Goal: Task Accomplishment & Management: Use online tool/utility

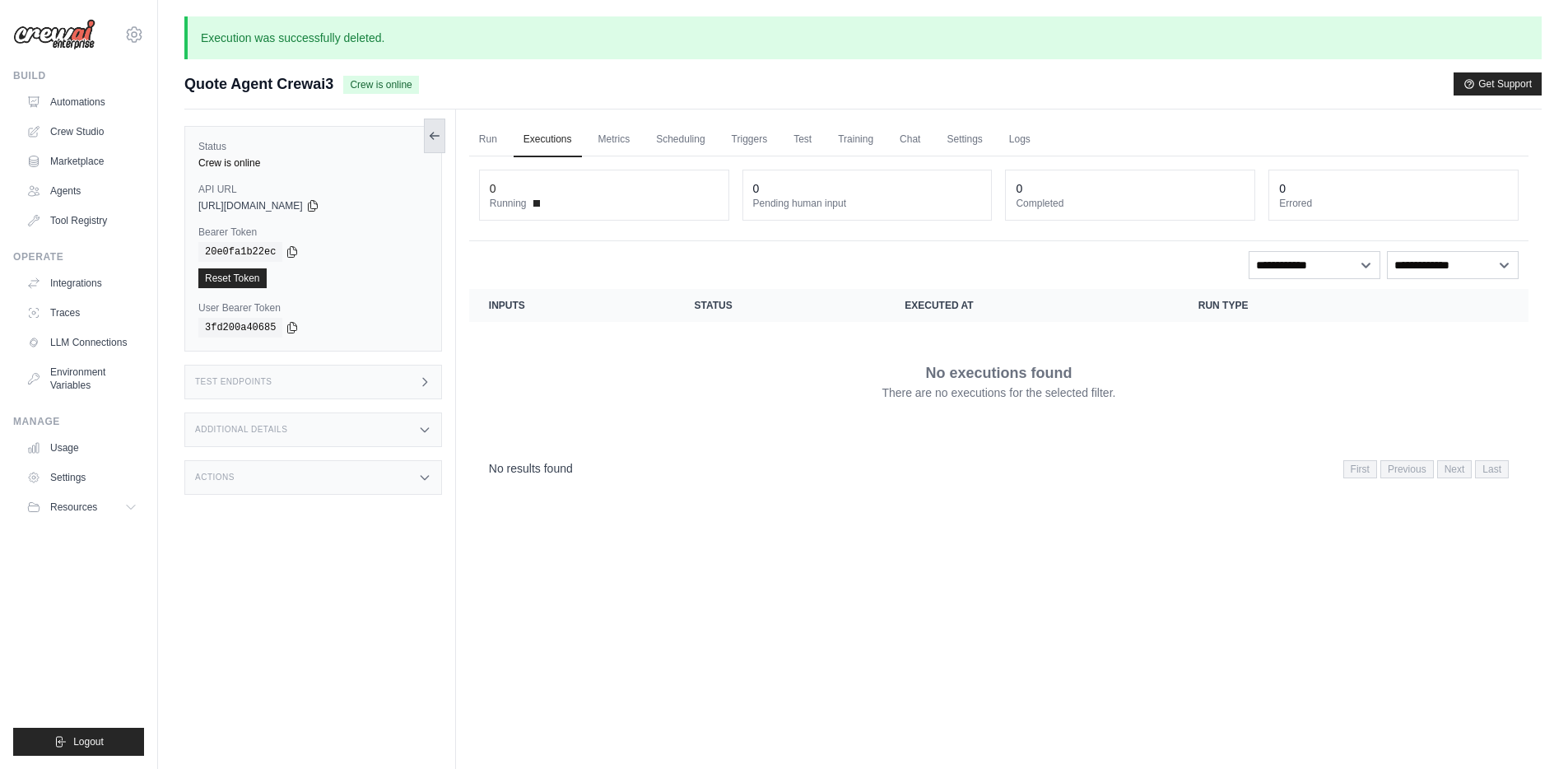
click at [434, 139] on icon at bounding box center [435, 136] width 13 height 13
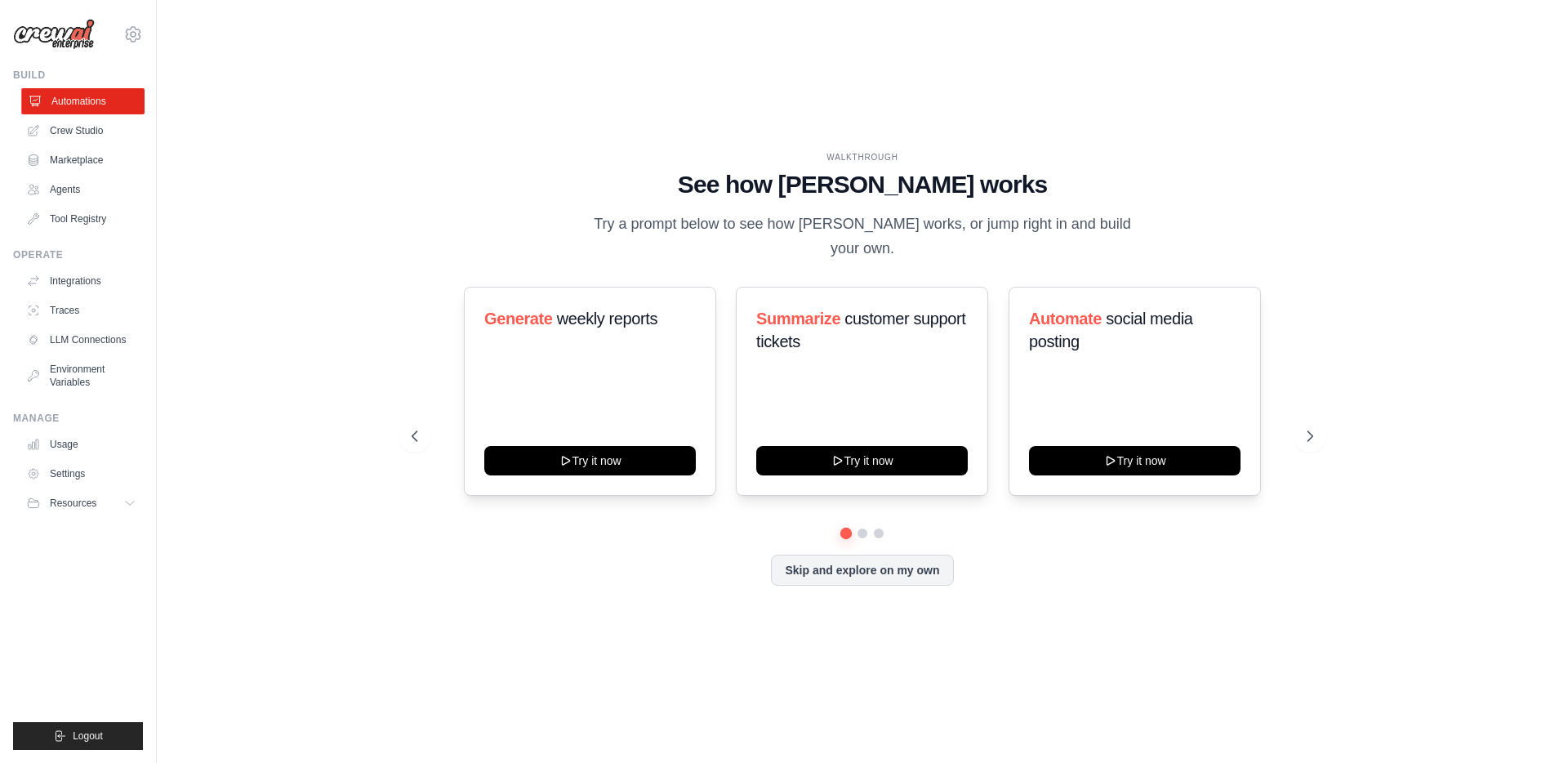
click at [94, 102] on link "Automations" at bounding box center [82, 101] width 123 height 26
click at [838, 560] on button "Skip and explore on my own" at bounding box center [861, 569] width 182 height 31
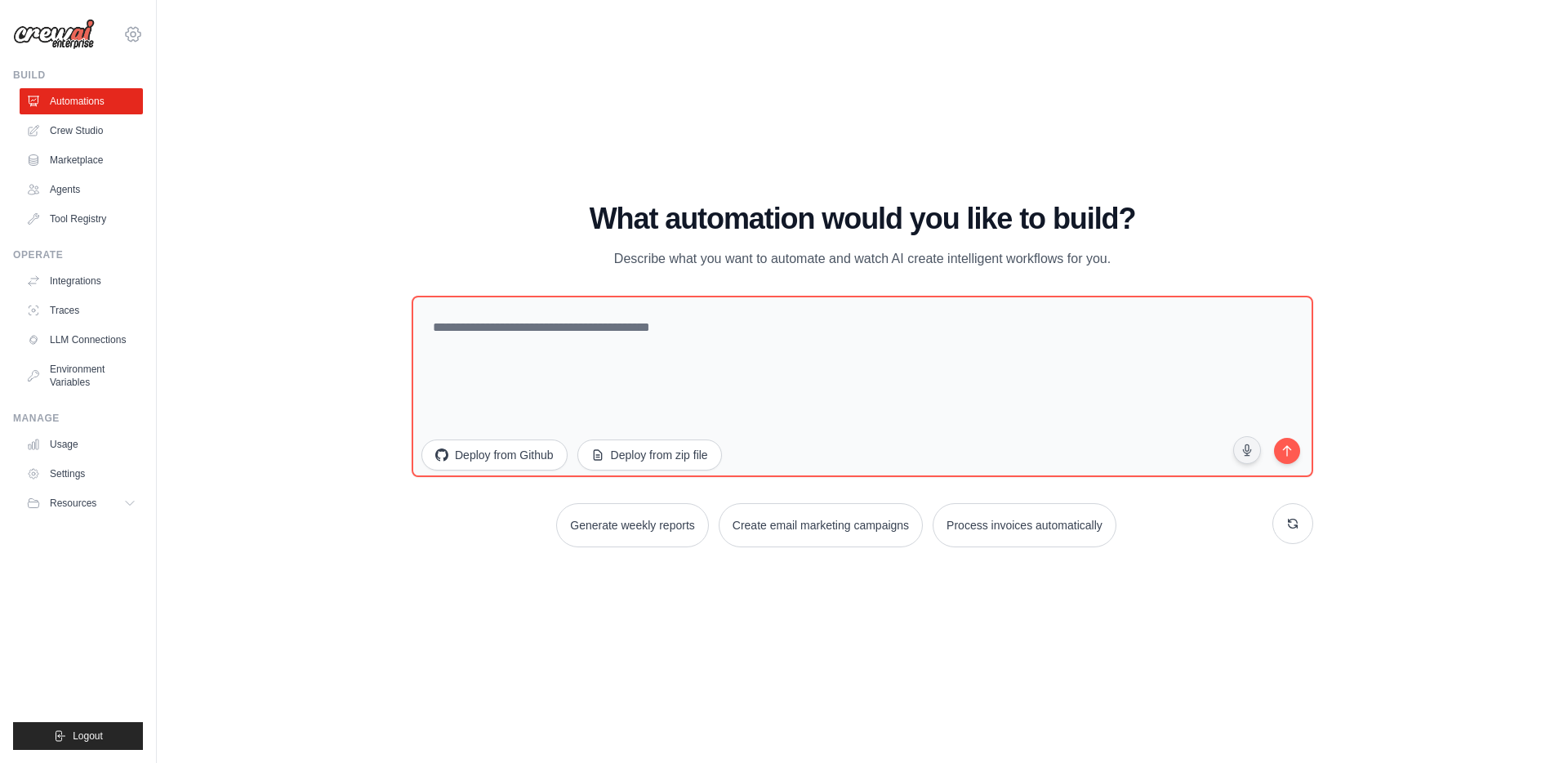
click at [139, 36] on icon at bounding box center [133, 33] width 14 height 14
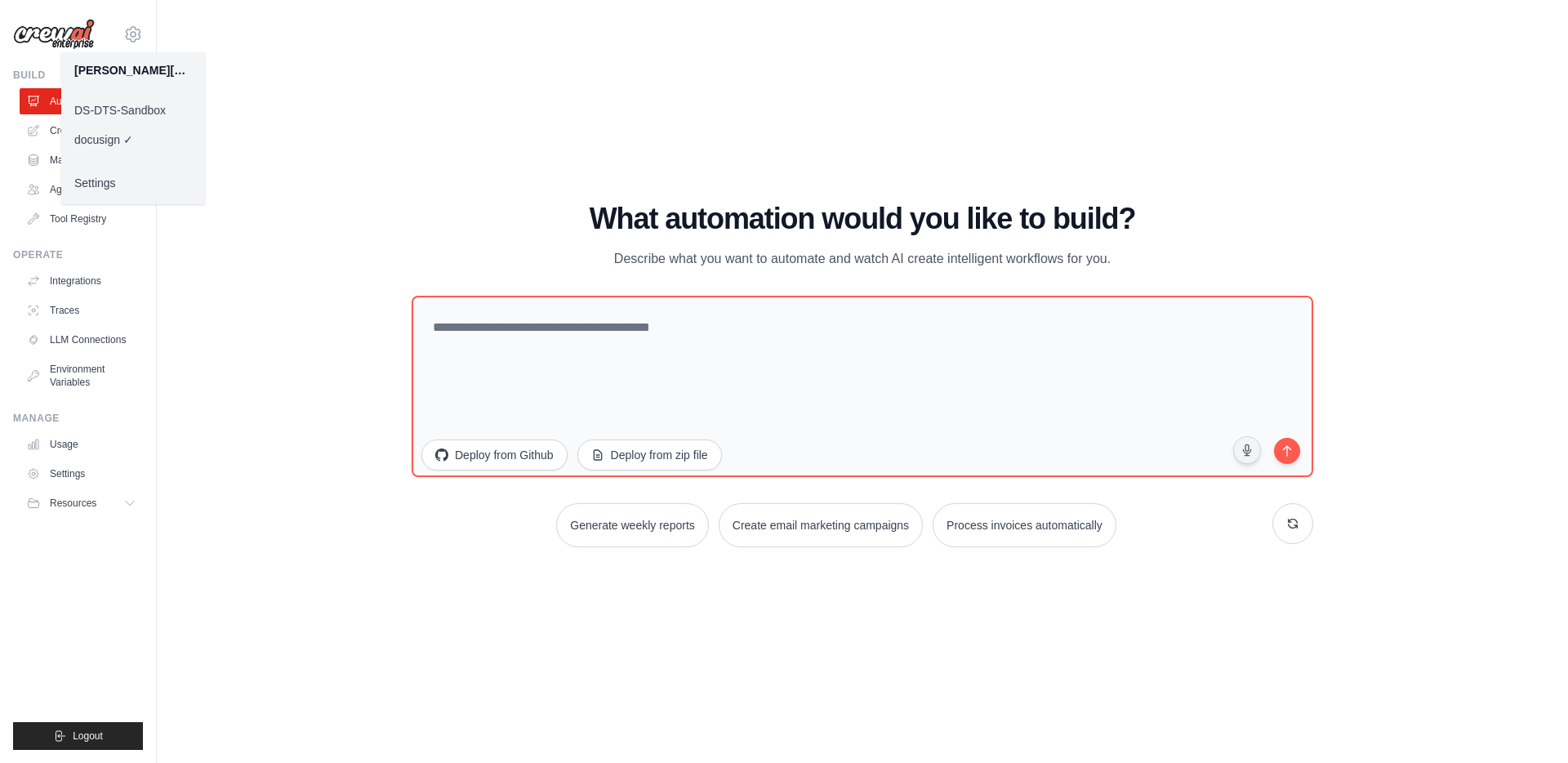
click at [140, 109] on link "DS-DTS-Sandbox" at bounding box center [133, 110] width 144 height 30
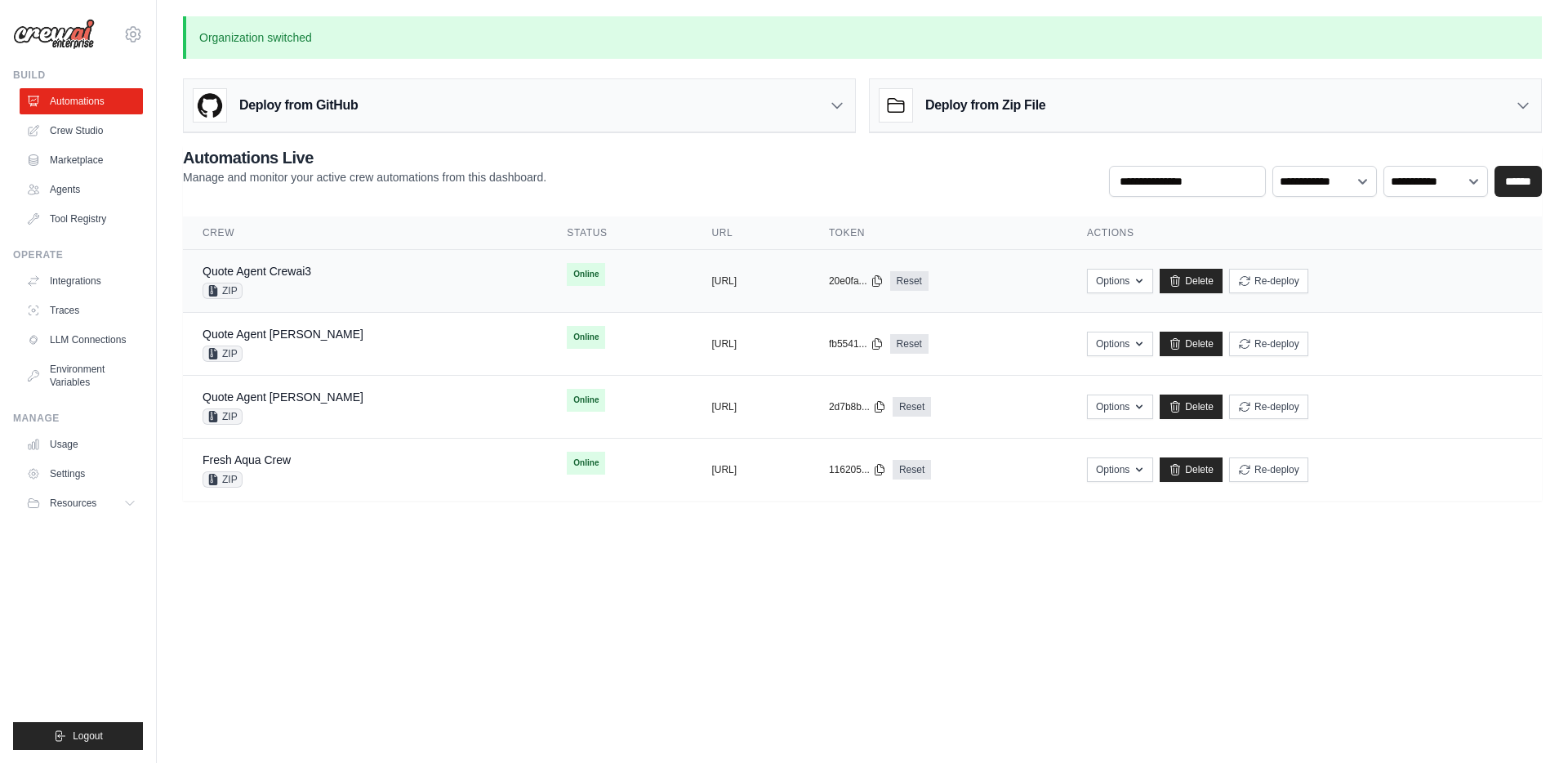
click at [385, 285] on div "Quote Agent Crewai3 ZIP" at bounding box center [365, 281] width 325 height 36
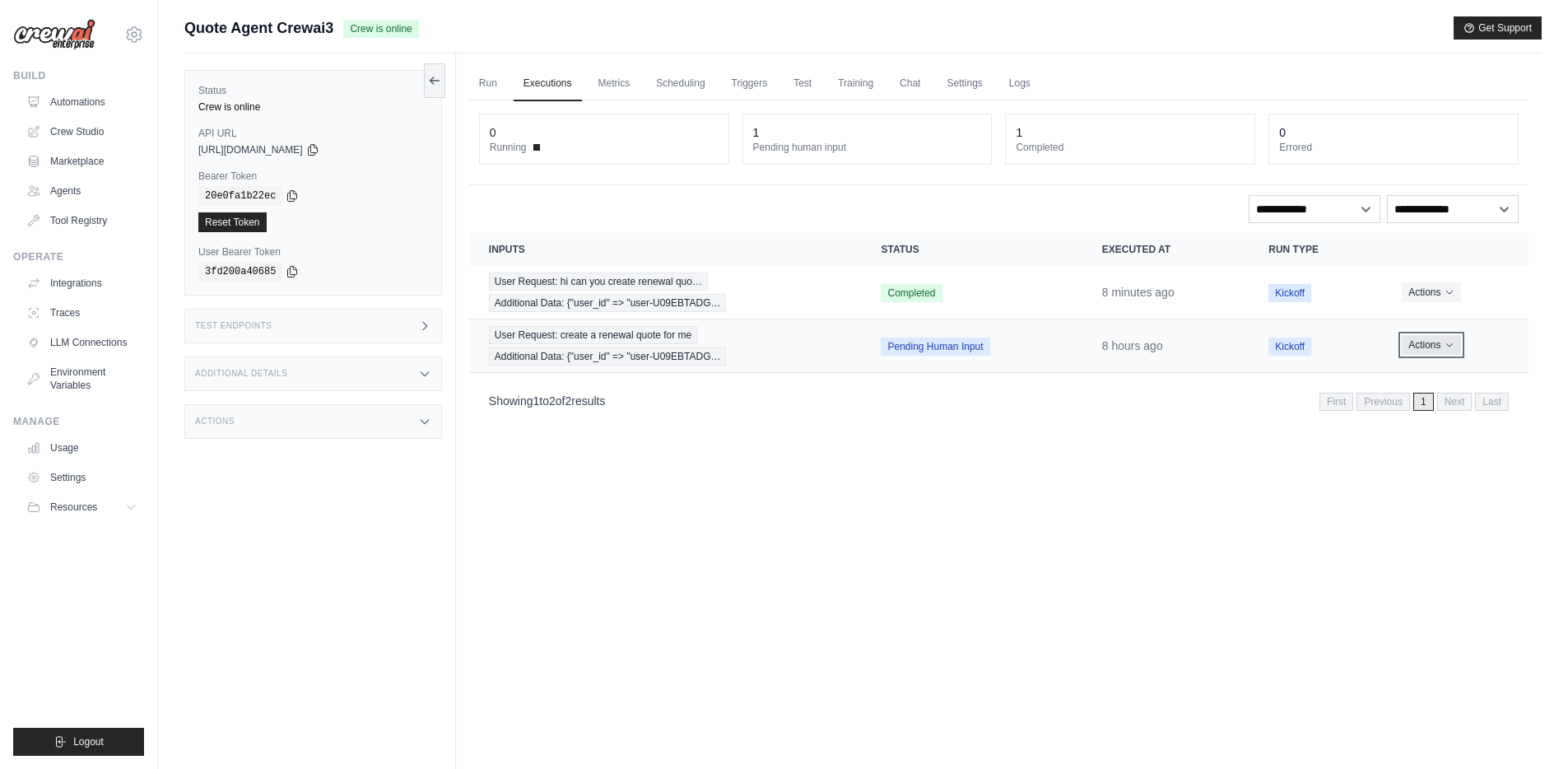
click at [1449, 343] on icon "Actions for execution" at bounding box center [1450, 344] width 10 height 10
click at [1421, 402] on button "Delete" at bounding box center [1457, 401] width 106 height 26
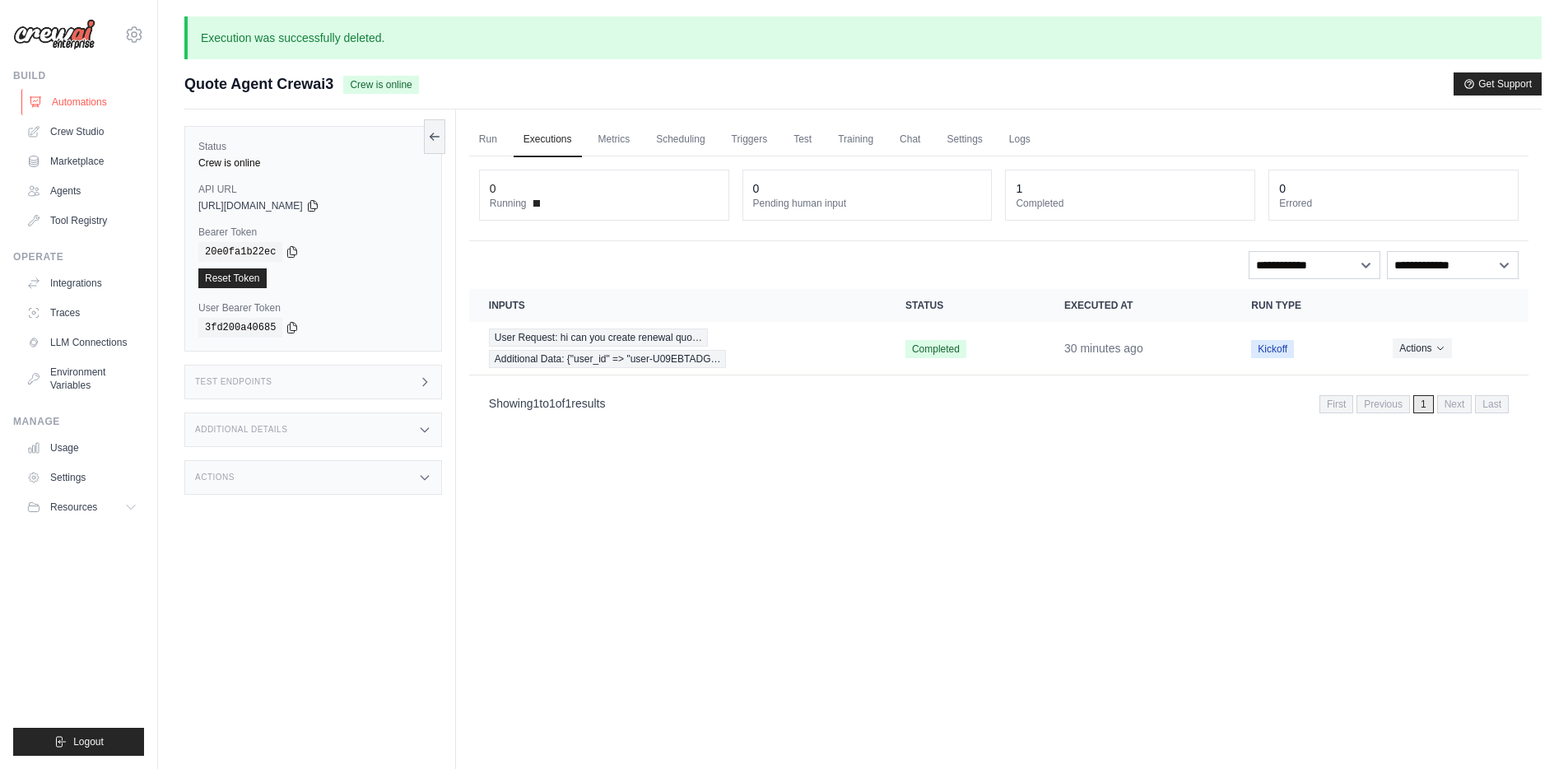
click at [107, 101] on link "Automations" at bounding box center [83, 102] width 124 height 26
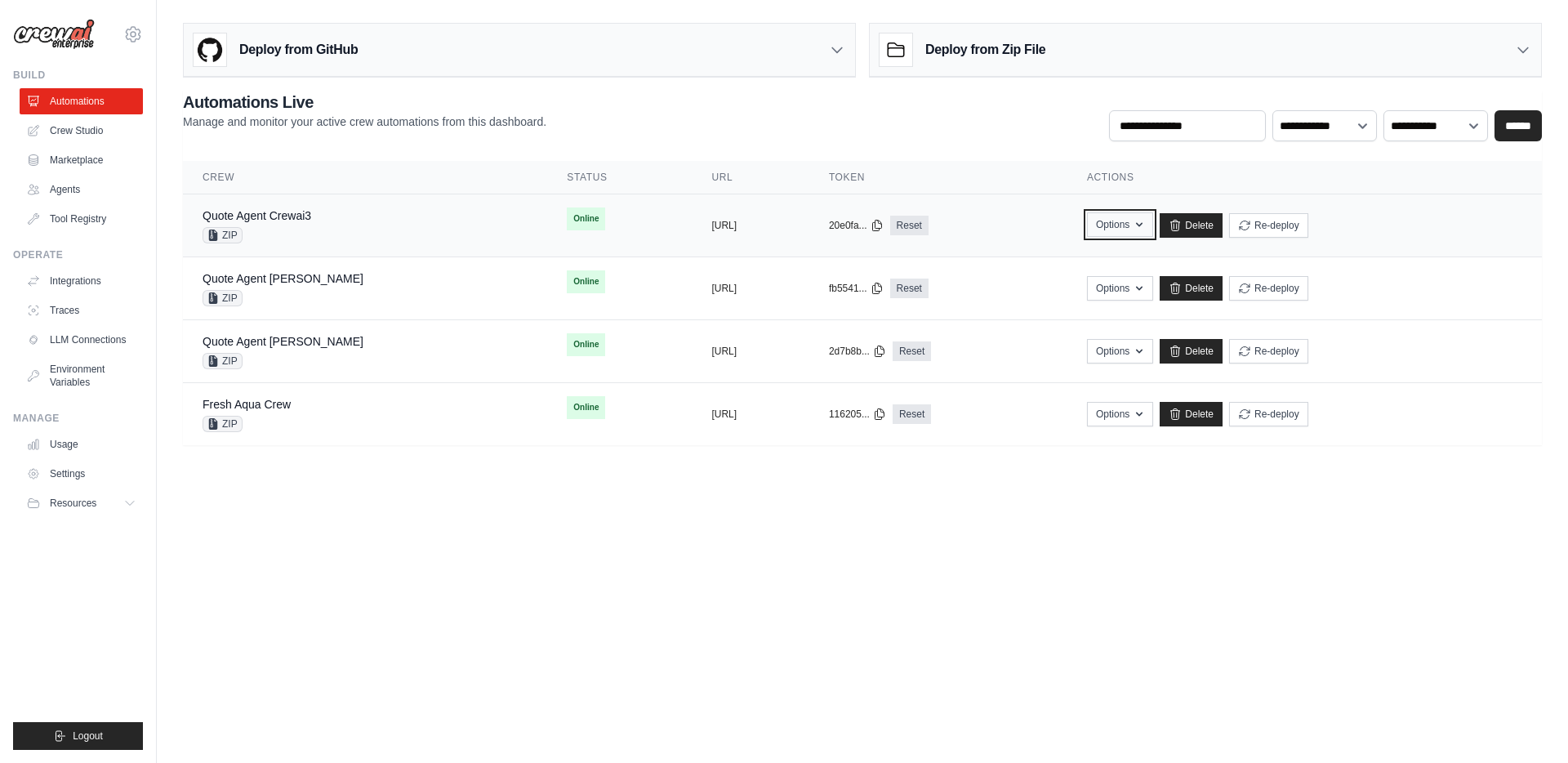
click at [1146, 224] on icon "button" at bounding box center [1139, 224] width 13 height 13
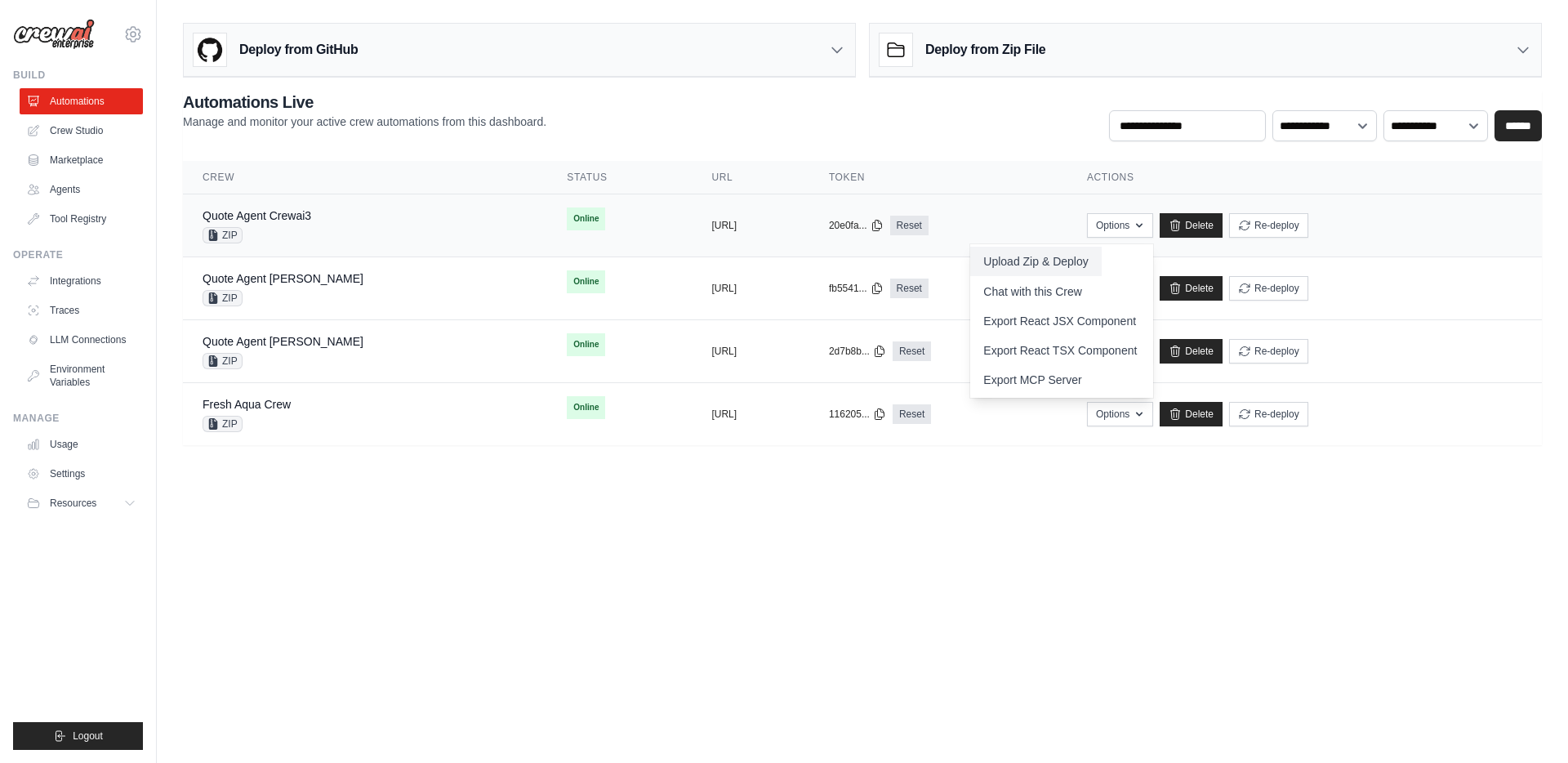
click at [1081, 260] on button "Upload Zip & Deploy" at bounding box center [1035, 261] width 131 height 30
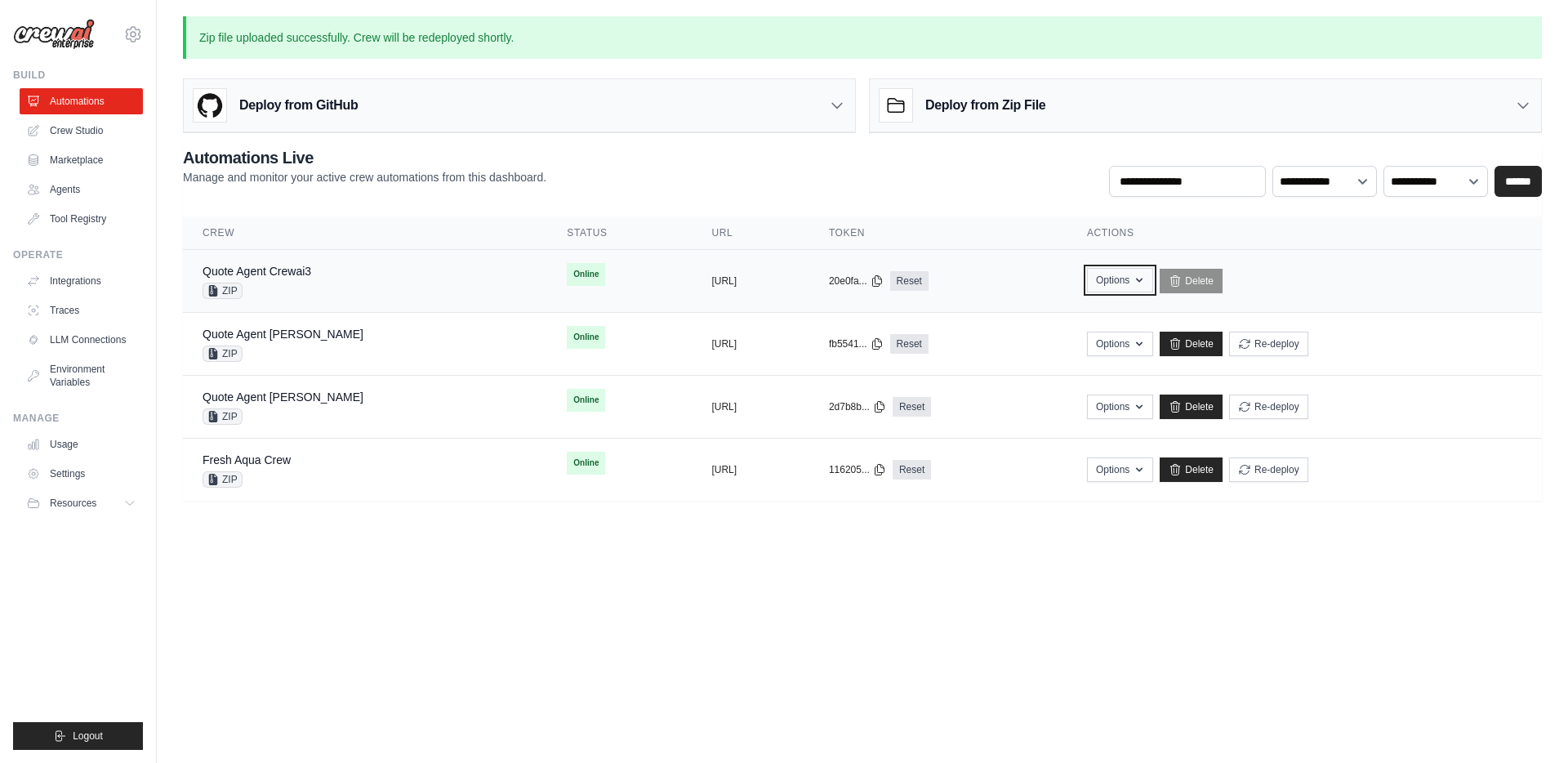
click at [1146, 280] on icon "button" at bounding box center [1139, 280] width 13 height 13
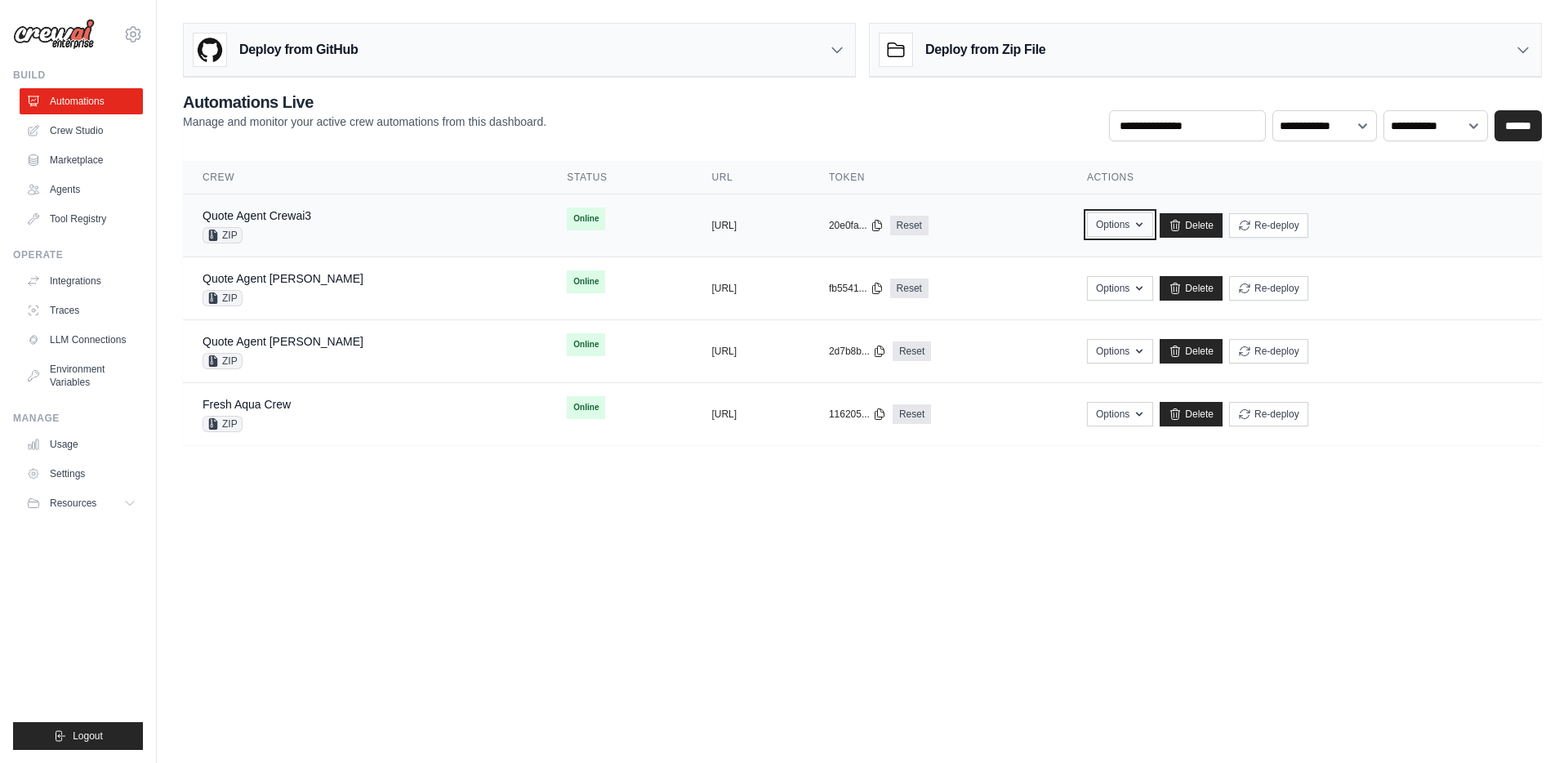
click at [1146, 224] on icon "button" at bounding box center [1139, 224] width 13 height 13
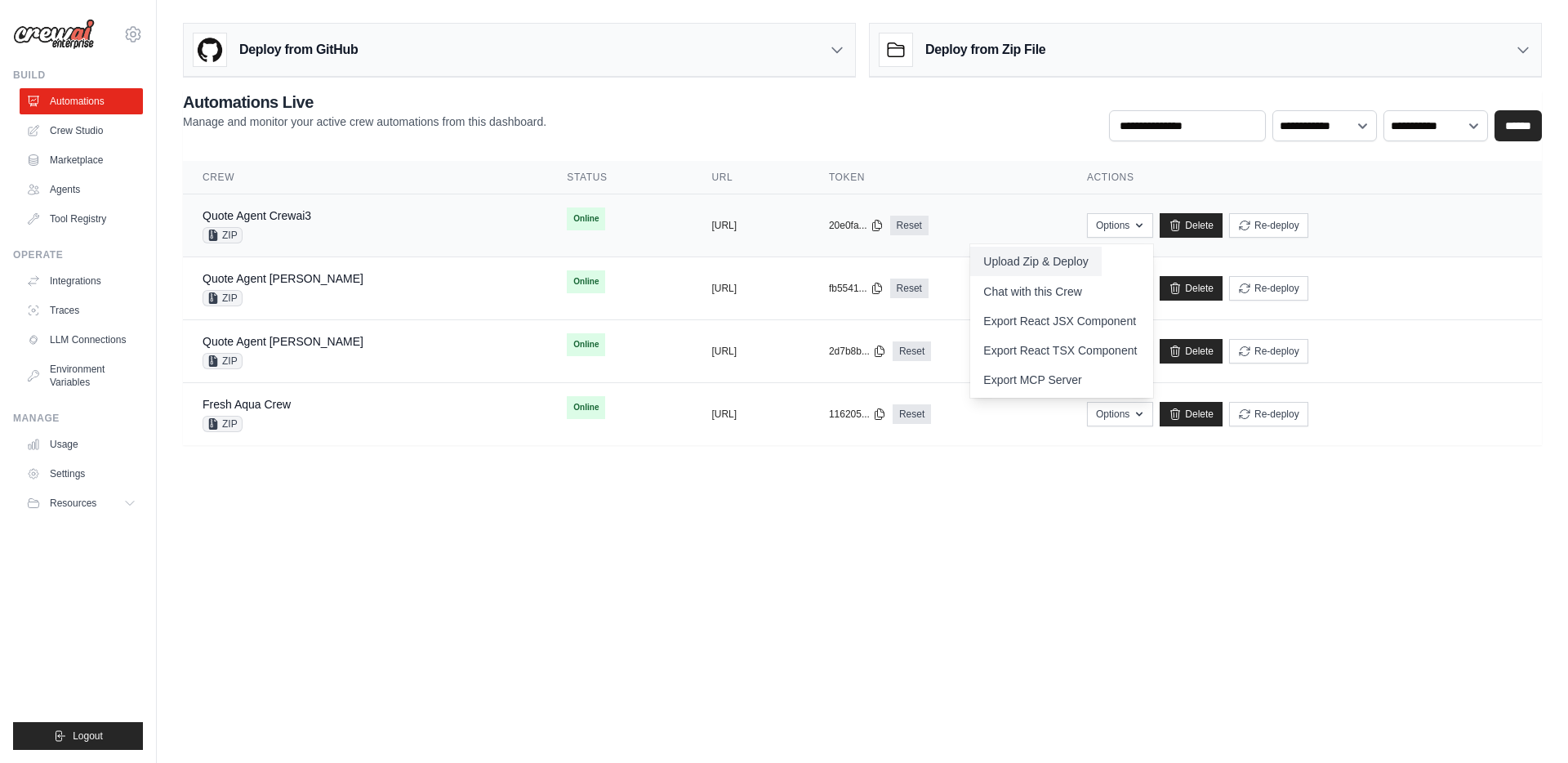
click at [1085, 265] on button "Upload Zip & Deploy" at bounding box center [1035, 261] width 131 height 30
